Goal: Use online tool/utility: Utilize a website feature to perform a specific function

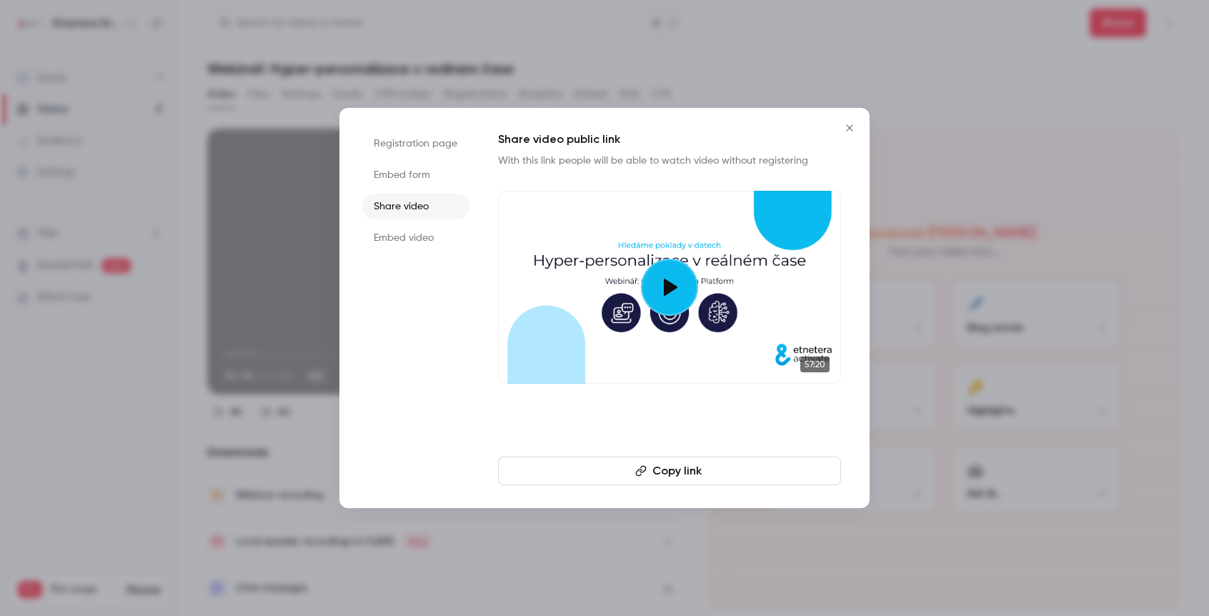
click at [852, 134] on button "Close" at bounding box center [849, 128] width 29 height 29
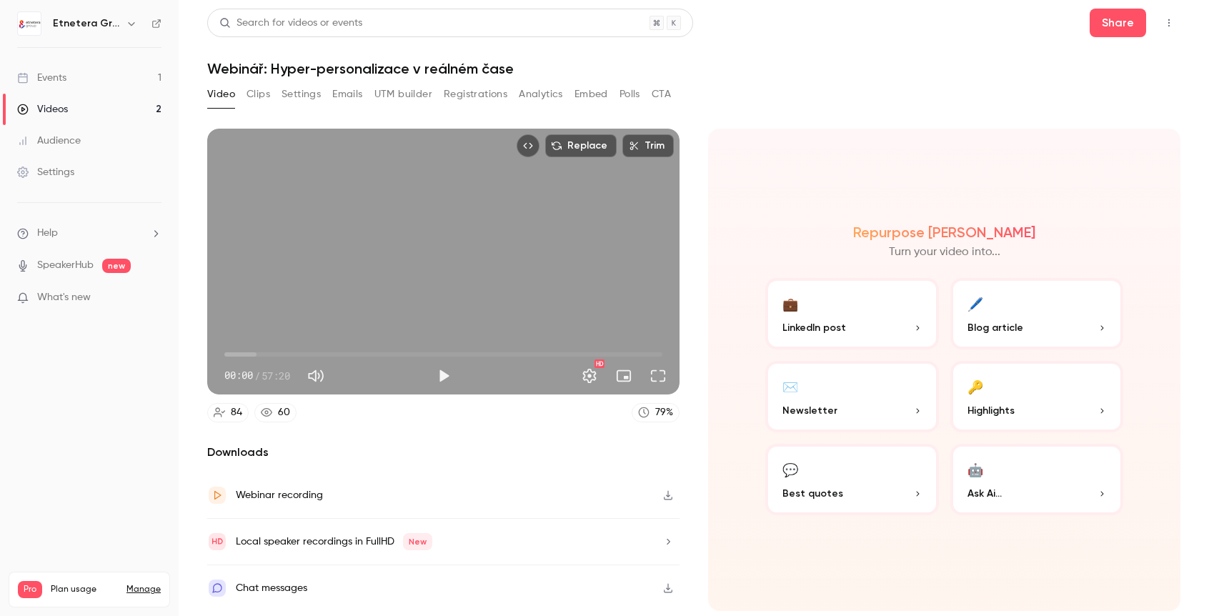
click at [1169, 25] on icon "Top Bar Actions" at bounding box center [1168, 23] width 11 height 10
click at [1109, 29] on div at bounding box center [604, 308] width 1209 height 616
click at [1109, 29] on button "Share" at bounding box center [1117, 23] width 56 height 29
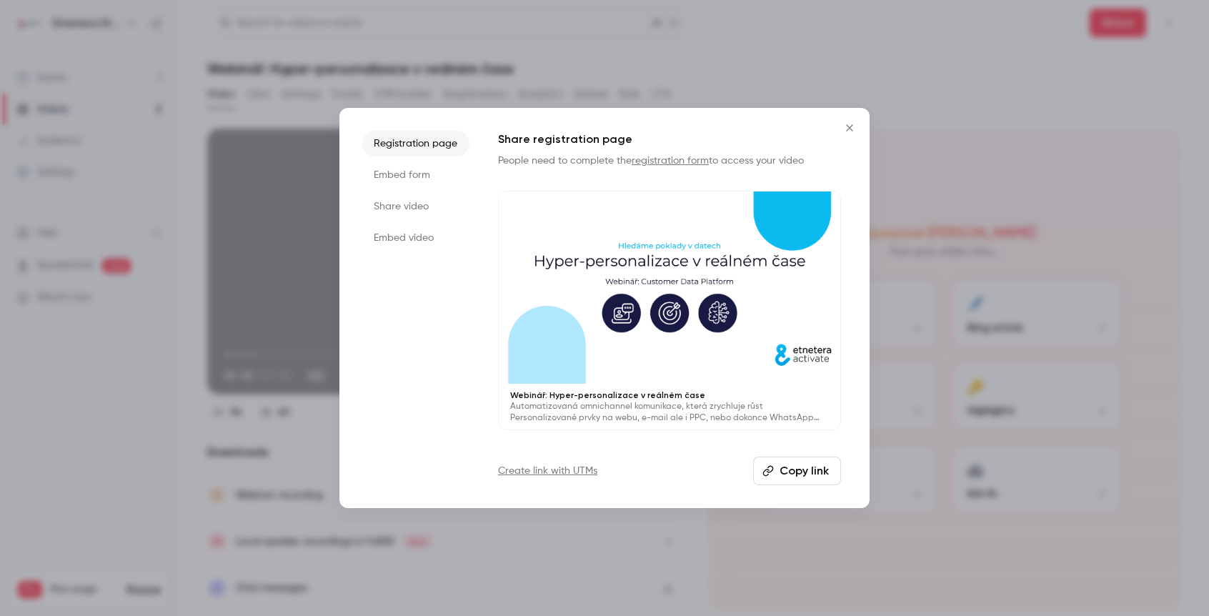
click at [433, 202] on li "Share video" at bounding box center [415, 207] width 107 height 26
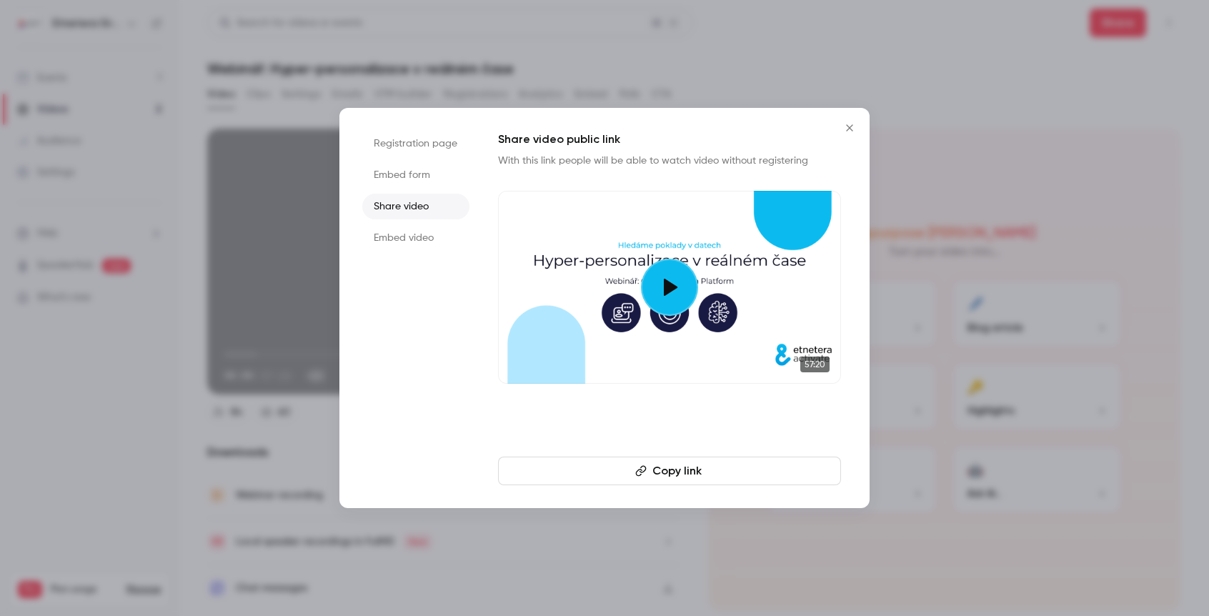
click at [433, 202] on li "Share video" at bounding box center [415, 207] width 107 height 26
click at [852, 131] on icon "Close" at bounding box center [849, 127] width 17 height 11
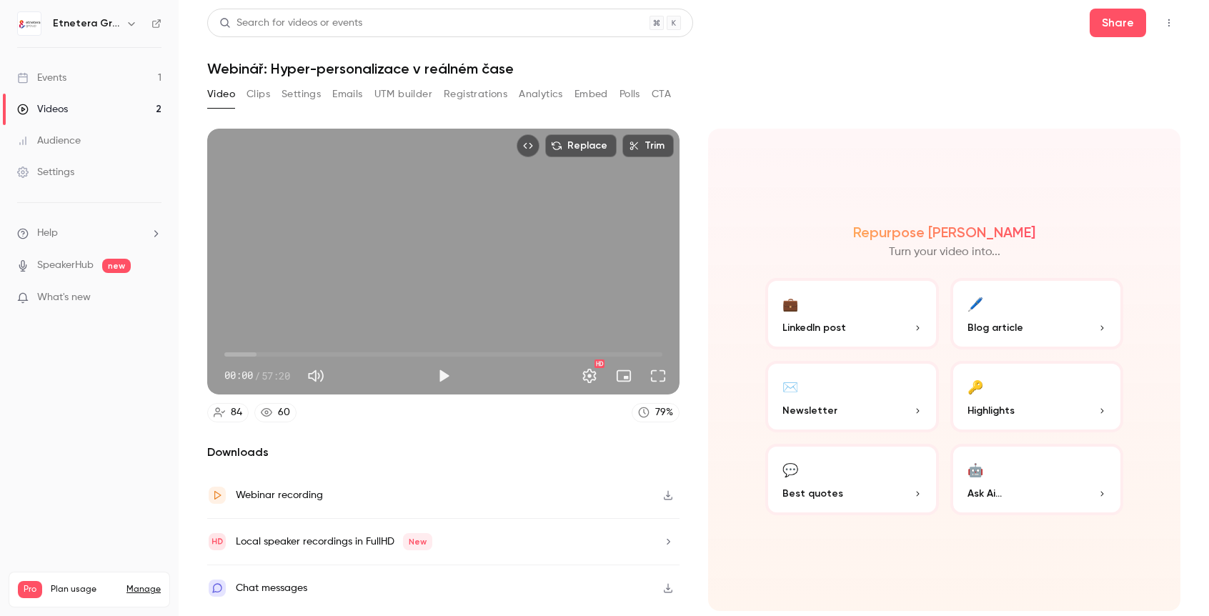
click at [586, 271] on div "Replace Trim 00:00 00:00 / 57:20 HD" at bounding box center [443, 262] width 472 height 266
click at [445, 376] on button "Pause" at bounding box center [443, 375] width 29 height 29
click at [670, 492] on icon "button" at bounding box center [667, 495] width 11 height 10
drag, startPoint x: 224, startPoint y: 355, endPoint x: 244, endPoint y: 361, distance: 21.7
click at [244, 356] on span "02:37" at bounding box center [244, 354] width 4 height 4
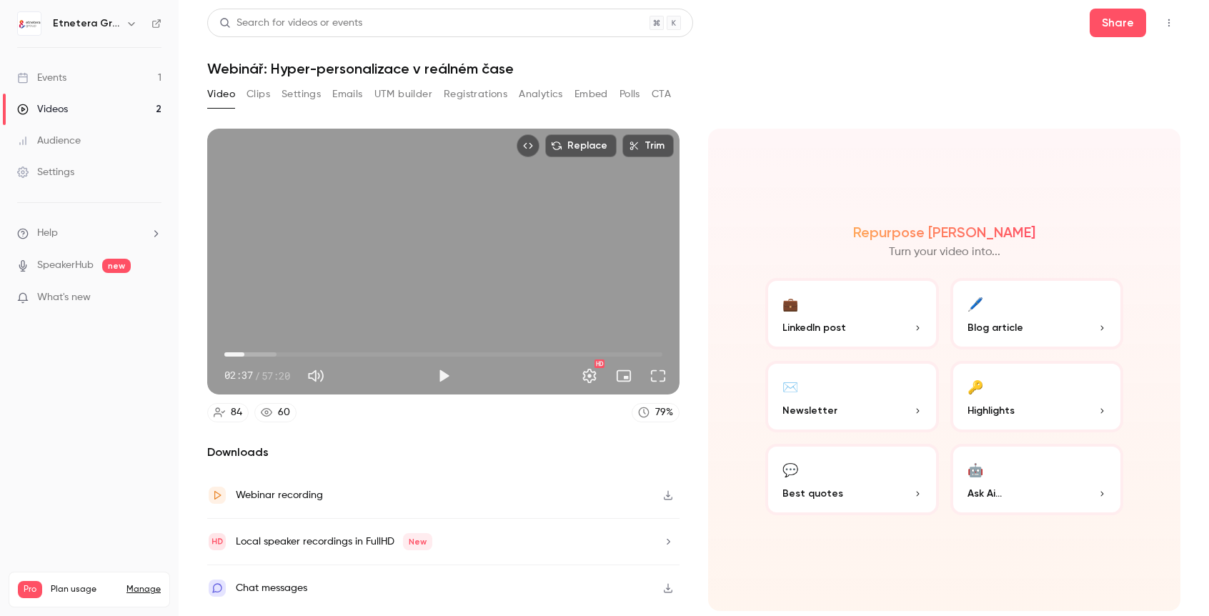
type input "*****"
click at [648, 139] on button "Trim" at bounding box center [647, 145] width 51 height 23
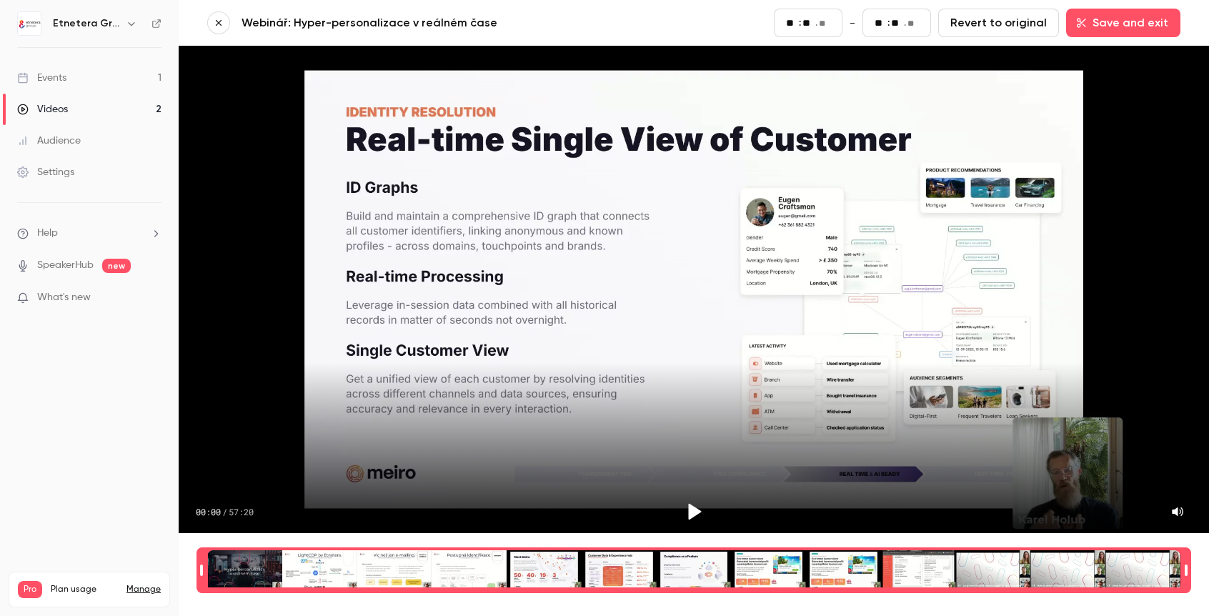
click at [216, 24] on icon "button" at bounding box center [219, 23] width 10 height 10
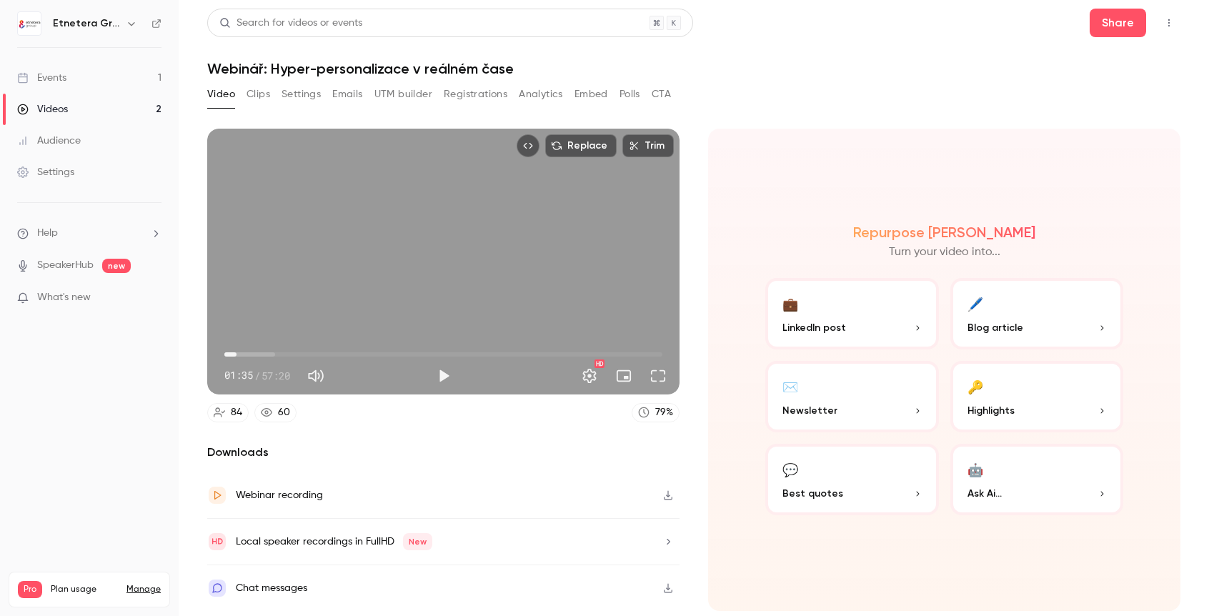
drag, startPoint x: 228, startPoint y: 353, endPoint x: 241, endPoint y: 354, distance: 12.9
click at [236, 354] on span "01:35" at bounding box center [236, 354] width 4 height 4
click at [449, 375] on button "Play" at bounding box center [443, 375] width 29 height 29
type input "*****"
click at [442, 380] on button "Pause" at bounding box center [443, 375] width 29 height 29
